Goal: Task Accomplishment & Management: Complete application form

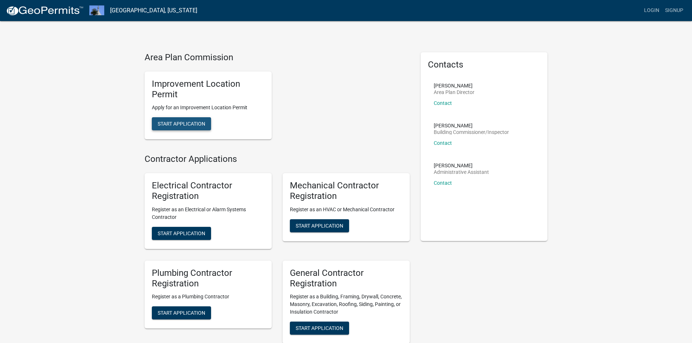
click at [187, 121] on span "Start Application" at bounding box center [182, 124] width 48 height 6
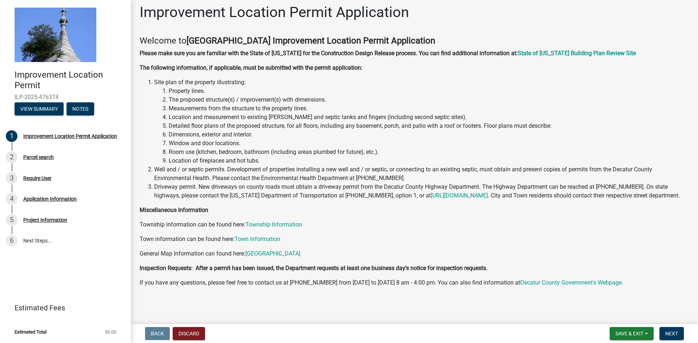
scroll to position [14, 0]
click at [173, 297] on wm-app "Improvement Location Permit ILP-2025-476374 View Summary Notes 1 Improvement Lo…" at bounding box center [349, 171] width 698 height 343
click at [192, 332] on button "Discard" at bounding box center [189, 333] width 32 height 13
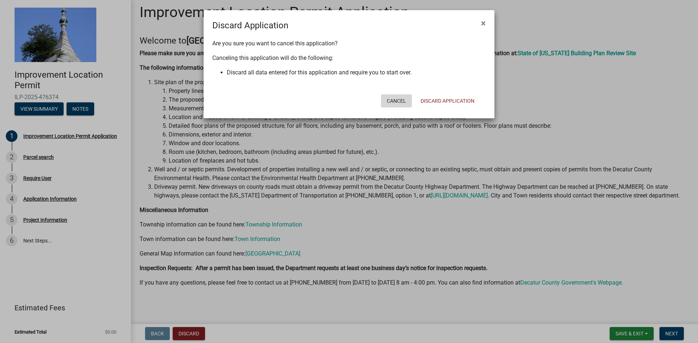
click at [391, 103] on button "Cancel" at bounding box center [396, 100] width 31 height 13
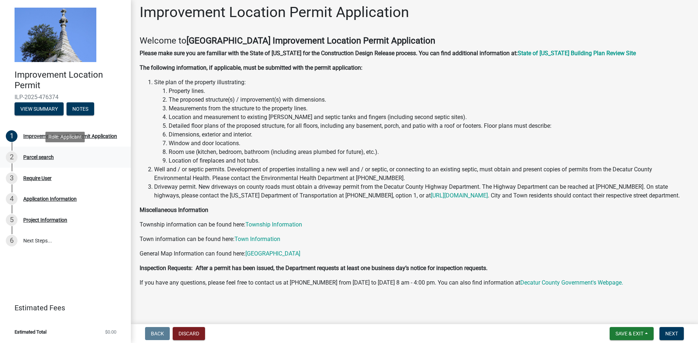
click at [41, 157] on div "Parcel search" at bounding box center [38, 157] width 31 height 5
click at [29, 158] on div "Parcel search" at bounding box center [38, 157] width 31 height 5
click at [52, 145] on link "1 Improvement Location Permit Application" at bounding box center [65, 136] width 131 height 21
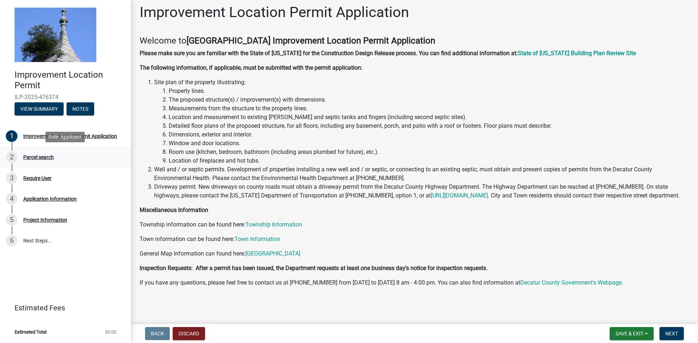
click at [11, 158] on div "2" at bounding box center [12, 158] width 12 height 12
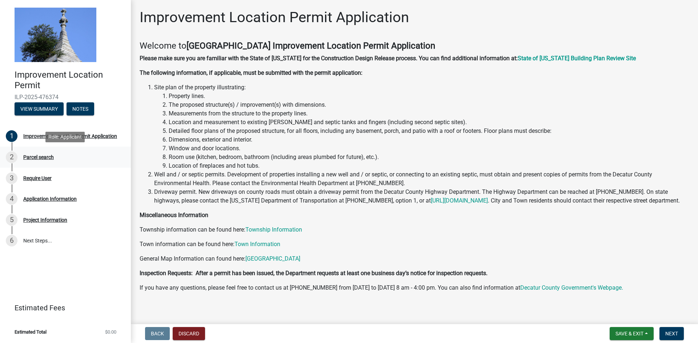
click at [40, 157] on div "Parcel search" at bounding box center [38, 157] width 31 height 5
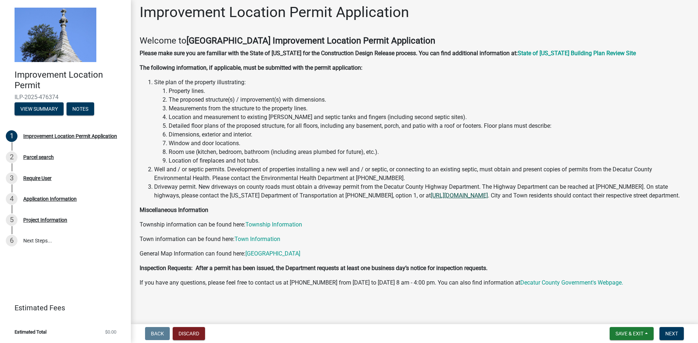
scroll to position [14, 0]
click at [669, 333] on span "Next" at bounding box center [671, 334] width 13 height 6
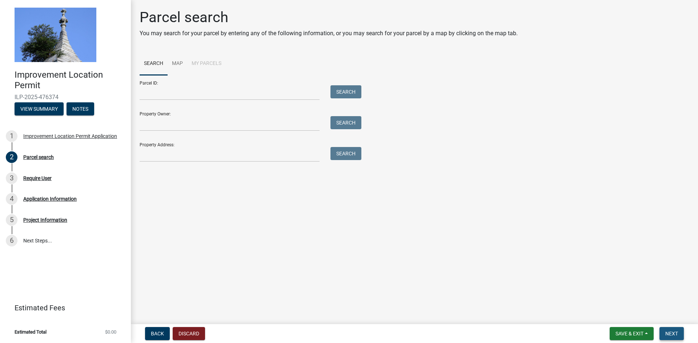
click at [672, 333] on span "Next" at bounding box center [671, 334] width 13 height 6
click at [671, 334] on span "Next" at bounding box center [671, 334] width 13 height 6
click at [28, 180] on div "Require User" at bounding box center [37, 178] width 28 height 5
click at [182, 61] on link "Map" at bounding box center [178, 63] width 20 height 23
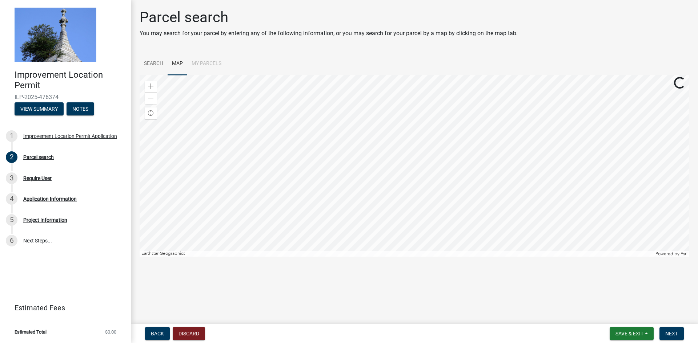
click at [211, 64] on li "My Parcels" at bounding box center [206, 63] width 39 height 23
click at [149, 86] on span at bounding box center [151, 87] width 6 height 6
click at [152, 85] on span at bounding box center [151, 87] width 6 height 6
click at [149, 116] on span "Find my location" at bounding box center [151, 113] width 6 height 6
click at [152, 98] on span at bounding box center [151, 99] width 6 height 6
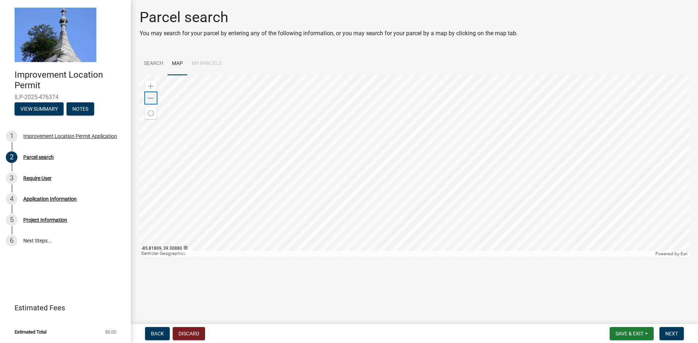
click at [152, 98] on span at bounding box center [151, 99] width 6 height 6
click at [415, 109] on div at bounding box center [415, 166] width 550 height 182
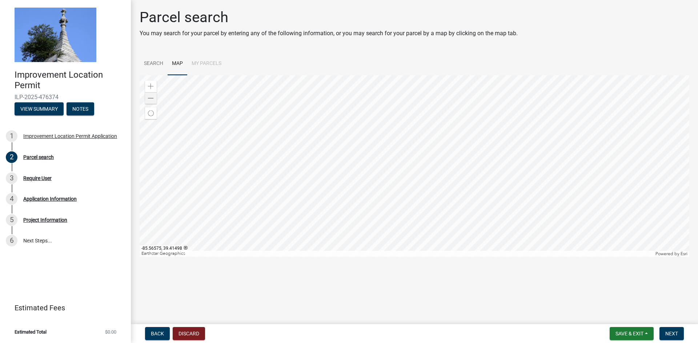
click at [422, 124] on div at bounding box center [415, 166] width 550 height 182
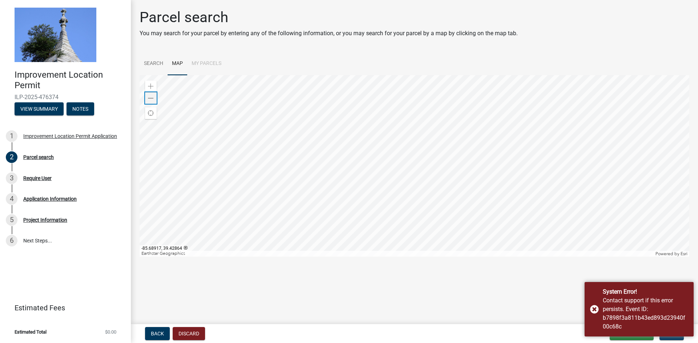
click at [152, 100] on span at bounding box center [151, 99] width 6 height 6
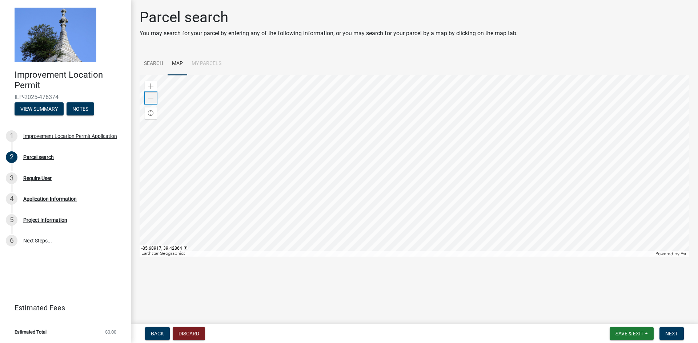
click at [152, 100] on span at bounding box center [151, 99] width 6 height 6
click at [426, 149] on div at bounding box center [415, 166] width 550 height 182
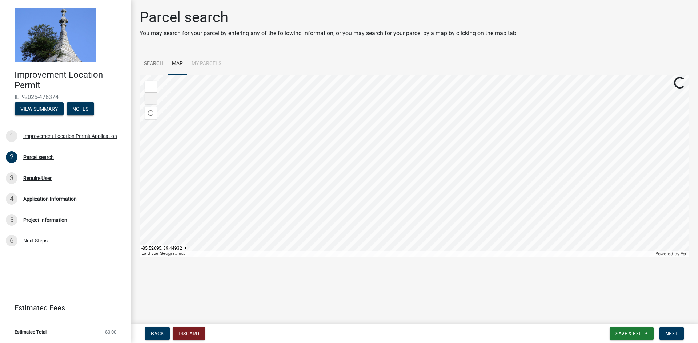
click at [426, 149] on div at bounding box center [415, 166] width 550 height 182
click at [149, 94] on div "Zoom out" at bounding box center [151, 98] width 12 height 12
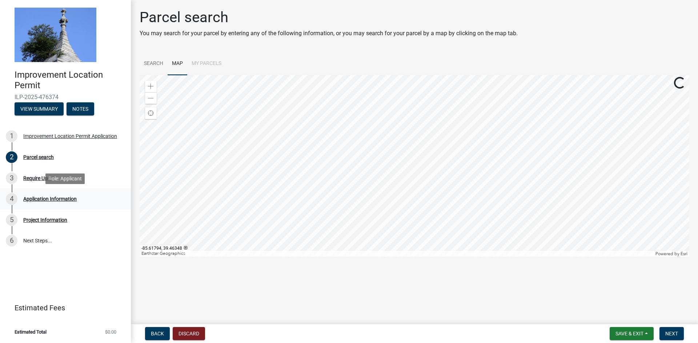
click at [49, 198] on div "Application Information" at bounding box center [49, 199] width 53 height 5
click at [672, 330] on button "Next" at bounding box center [671, 333] width 24 height 13
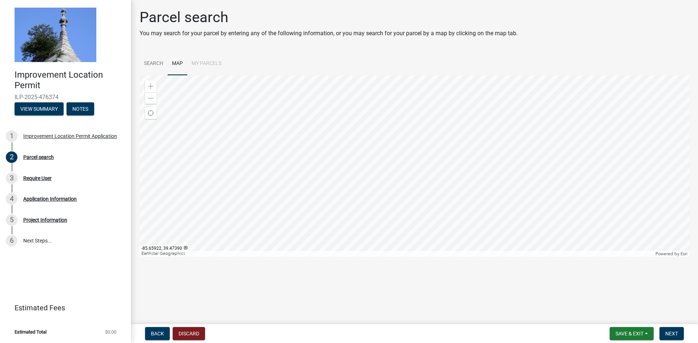
click at [206, 63] on li "My Parcels" at bounding box center [206, 63] width 39 height 23
click at [152, 61] on link "Search" at bounding box center [154, 63] width 28 height 23
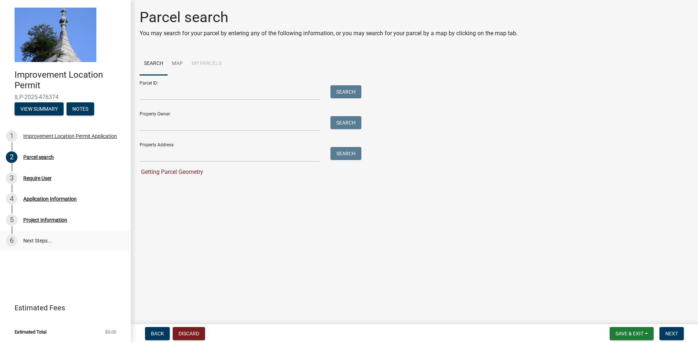
click at [31, 243] on link "6 Next Steps..." at bounding box center [65, 241] width 131 height 21
click at [44, 109] on button "View Summary" at bounding box center [39, 108] width 49 height 13
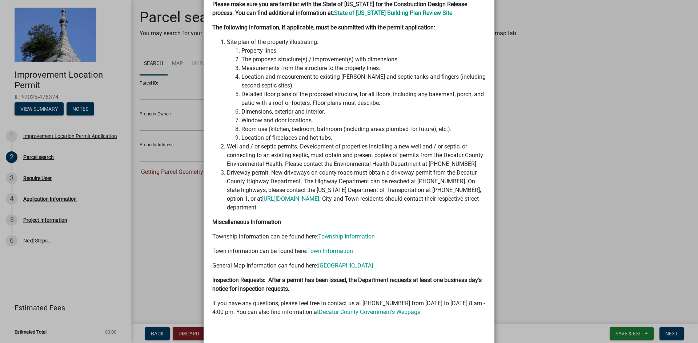
scroll to position [127, 0]
